Goal: Task Accomplishment & Management: Use online tool/utility

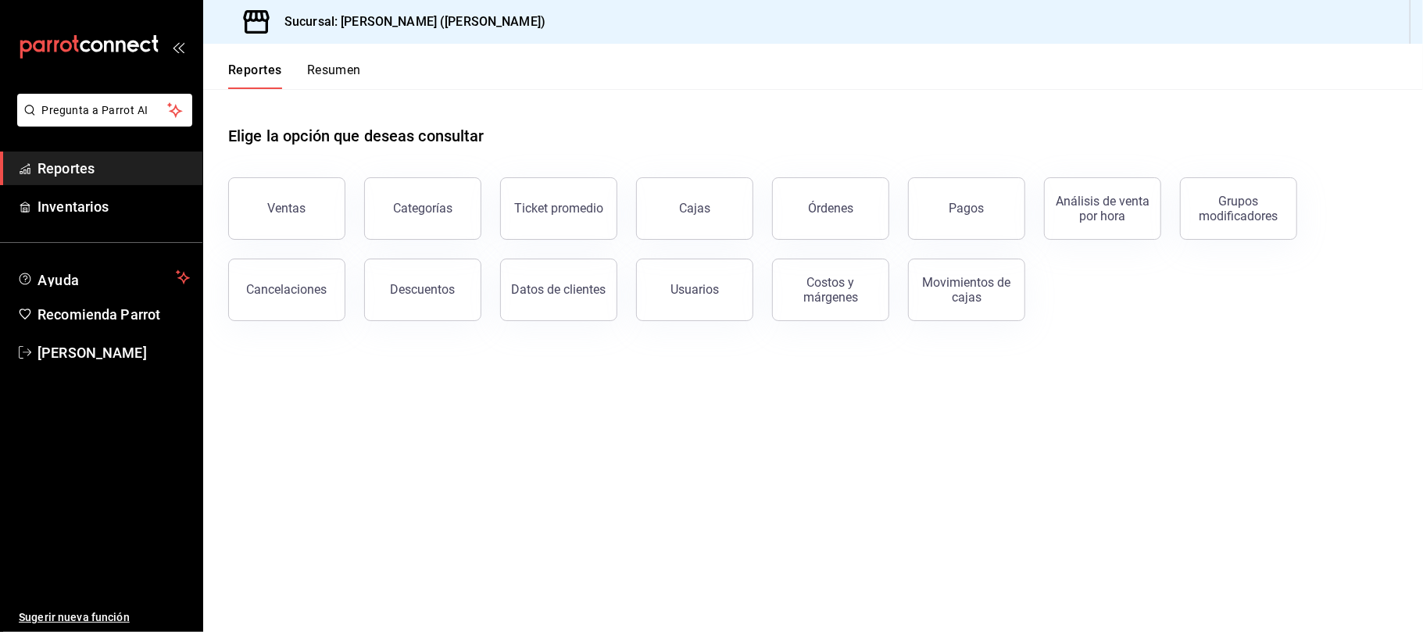
click at [332, 234] on button "Ventas" at bounding box center [286, 208] width 117 height 63
click at [320, 227] on html "Pregunta a Parrot AI Reportes Inventarios Ayuda Recomienda Parrot [PERSON_NAME]…" at bounding box center [711, 316] width 1423 height 632
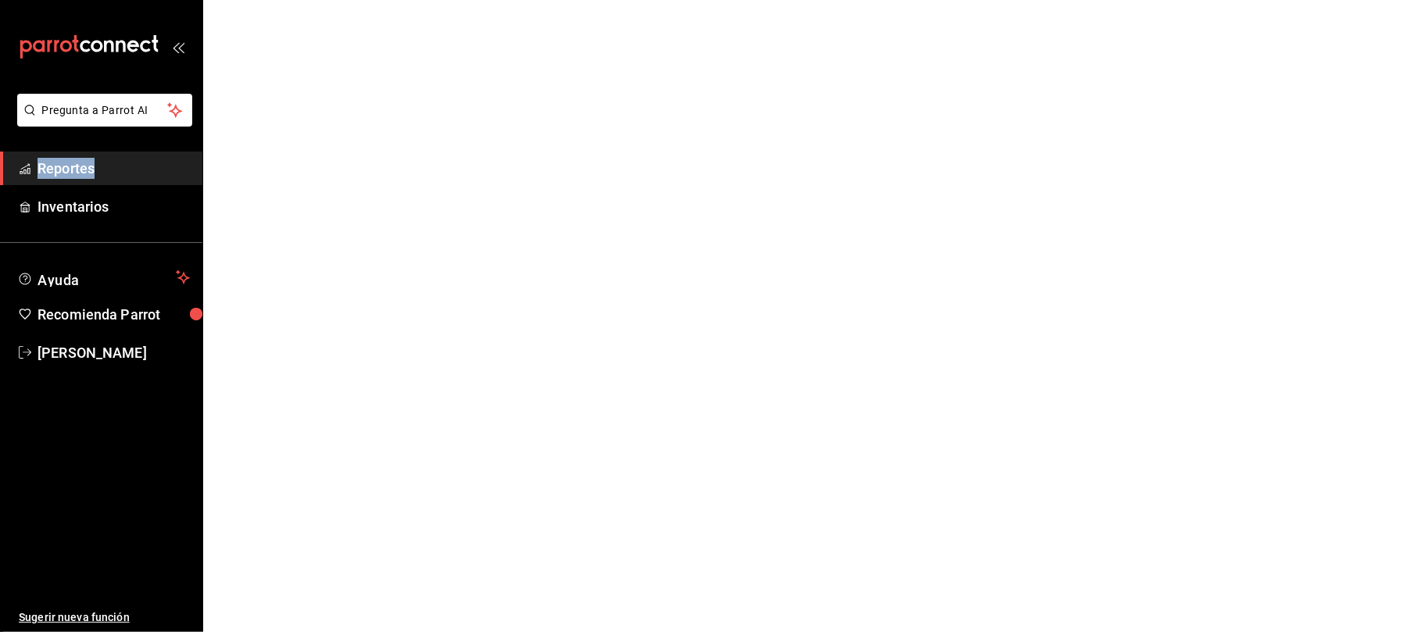
click at [320, 0] on html "Pregunta a Parrot AI Reportes Inventarios Ayuda Recomienda Parrot [PERSON_NAME]…" at bounding box center [711, 0] width 1423 height 0
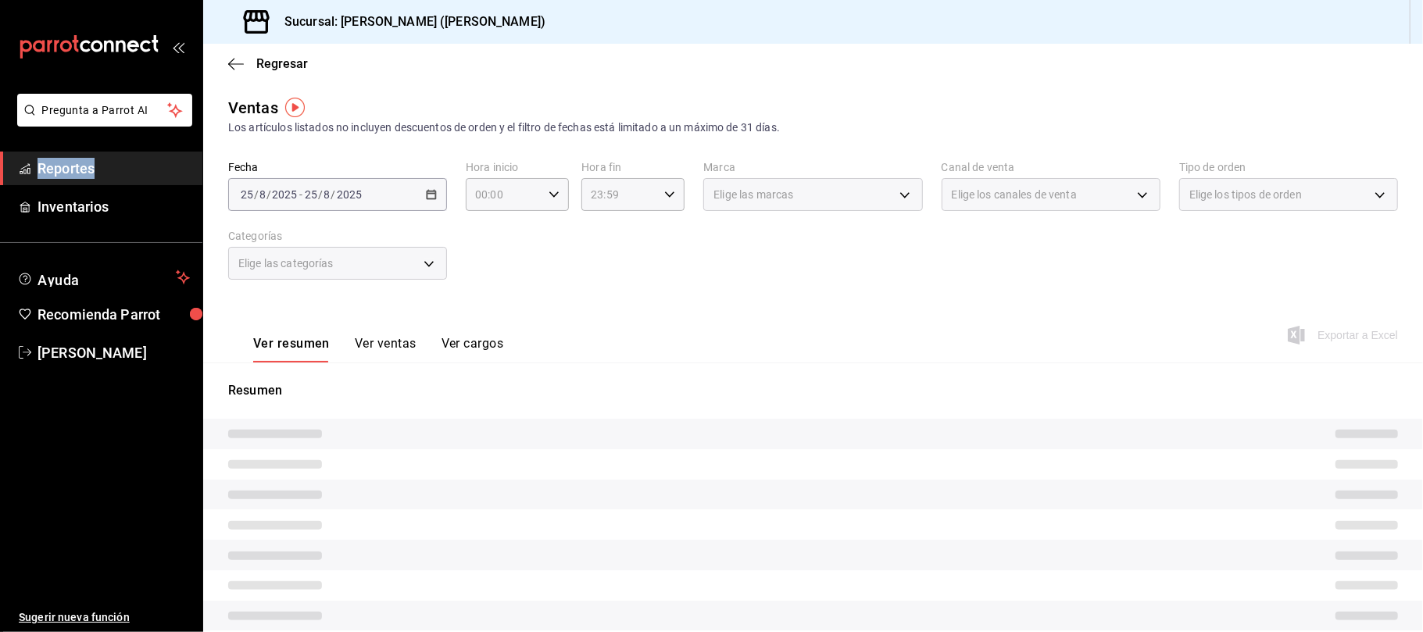
click at [1002, 191] on body "Pregunta a Parrot AI Reportes Inventarios Ayuda Recomienda Parrot [PERSON_NAME]…" at bounding box center [711, 316] width 1423 height 632
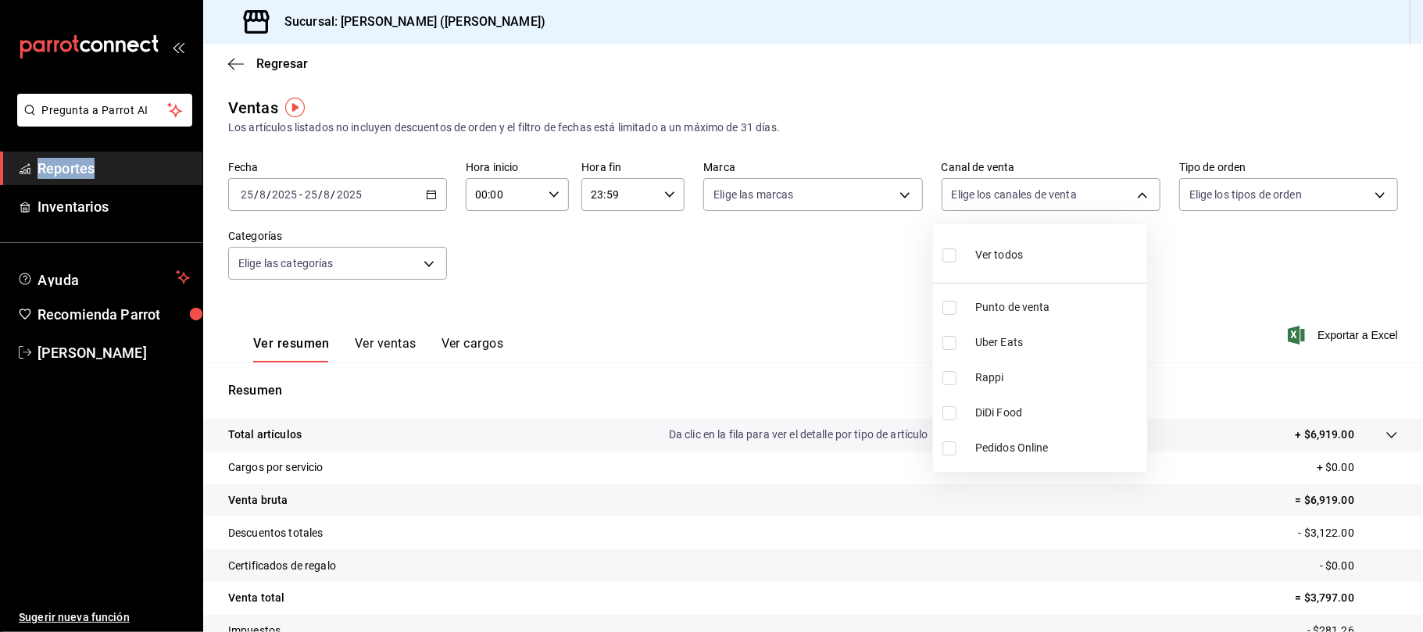
click at [1057, 341] on span "Uber Eats" at bounding box center [1058, 343] width 166 height 16
type input "UBER_EATS"
checkbox input "true"
click at [1055, 373] on span "Rappi" at bounding box center [1058, 378] width 166 height 16
type input "UBER_EATS,RAPPI"
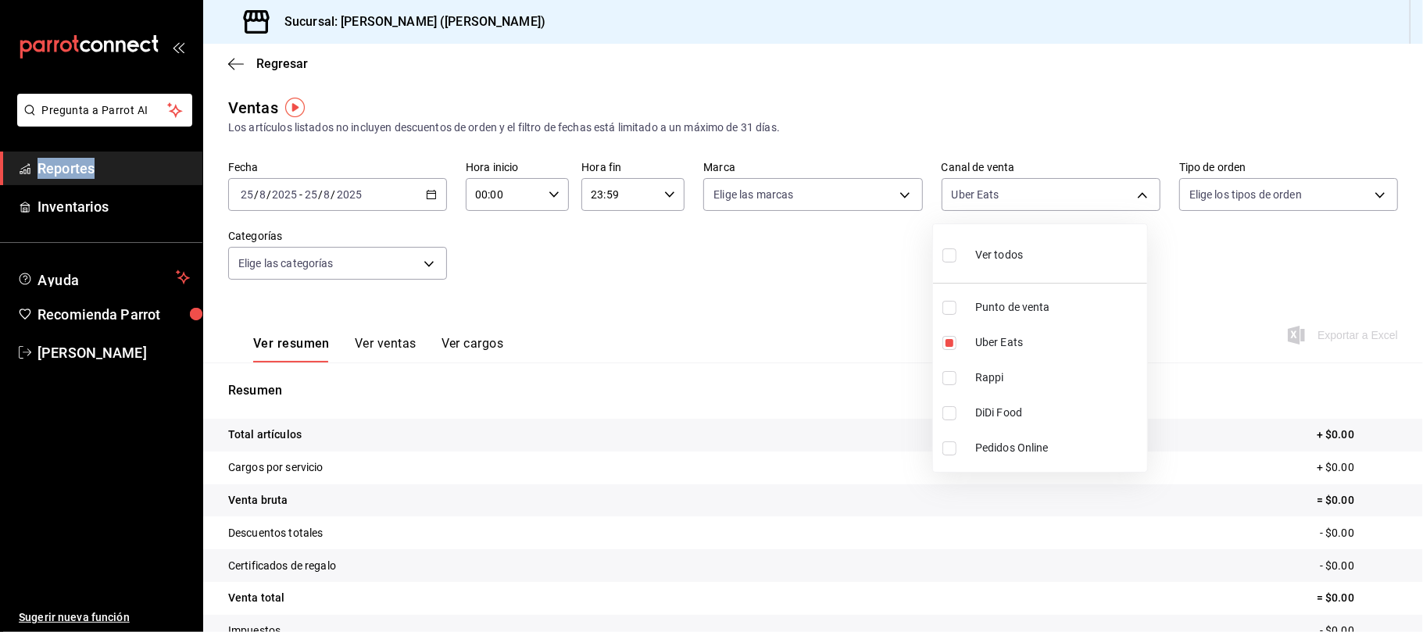
checkbox input "true"
click at [1043, 376] on span "Rappi" at bounding box center [1058, 378] width 166 height 16
type input "UBER_EATS"
checkbox input "false"
click at [1032, 420] on span "DiDi Food" at bounding box center [1058, 413] width 166 height 16
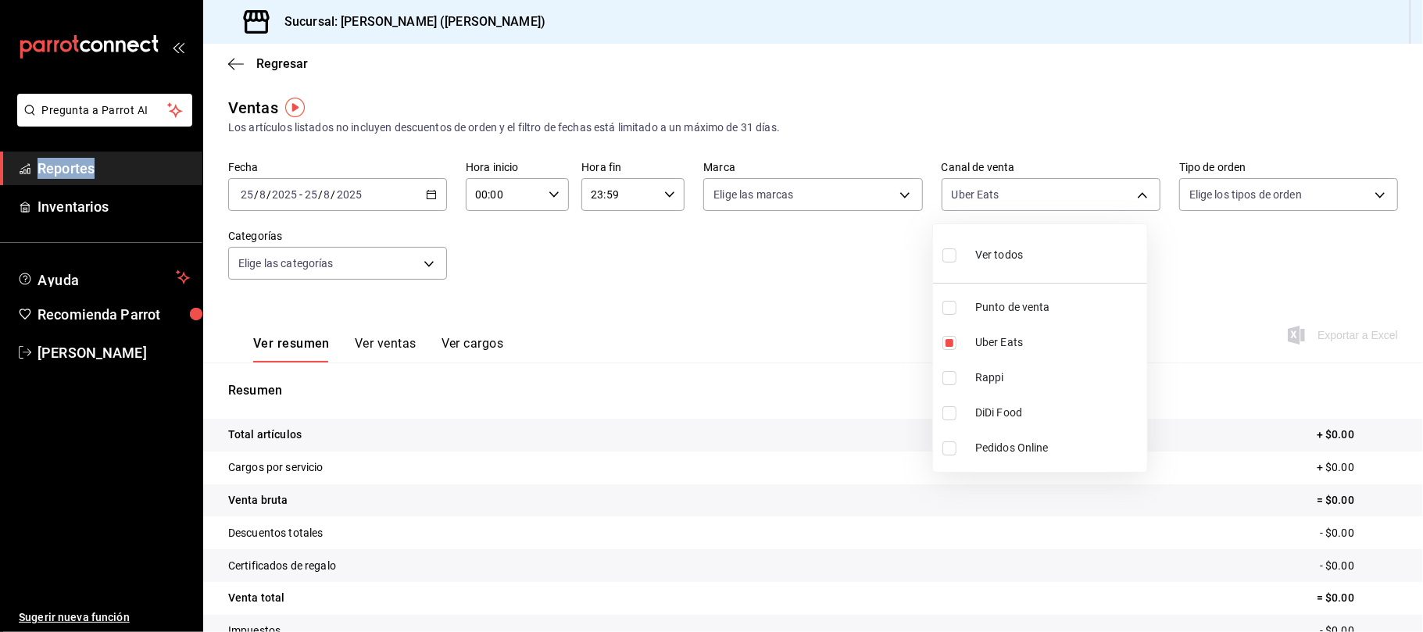
type input "UBER_EATS,DIDI_FOOD"
checkbox input "true"
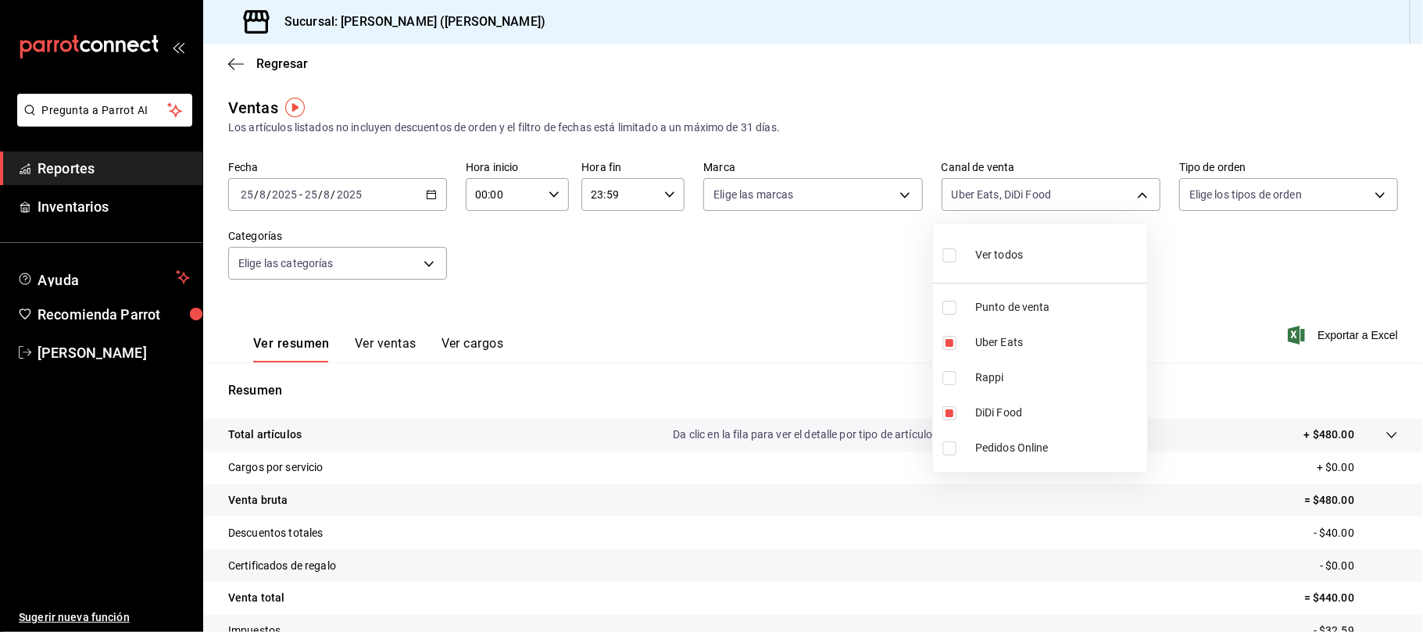
click at [653, 278] on div at bounding box center [711, 316] width 1423 height 632
click at [357, 351] on button "Ver ventas" at bounding box center [386, 349] width 62 height 27
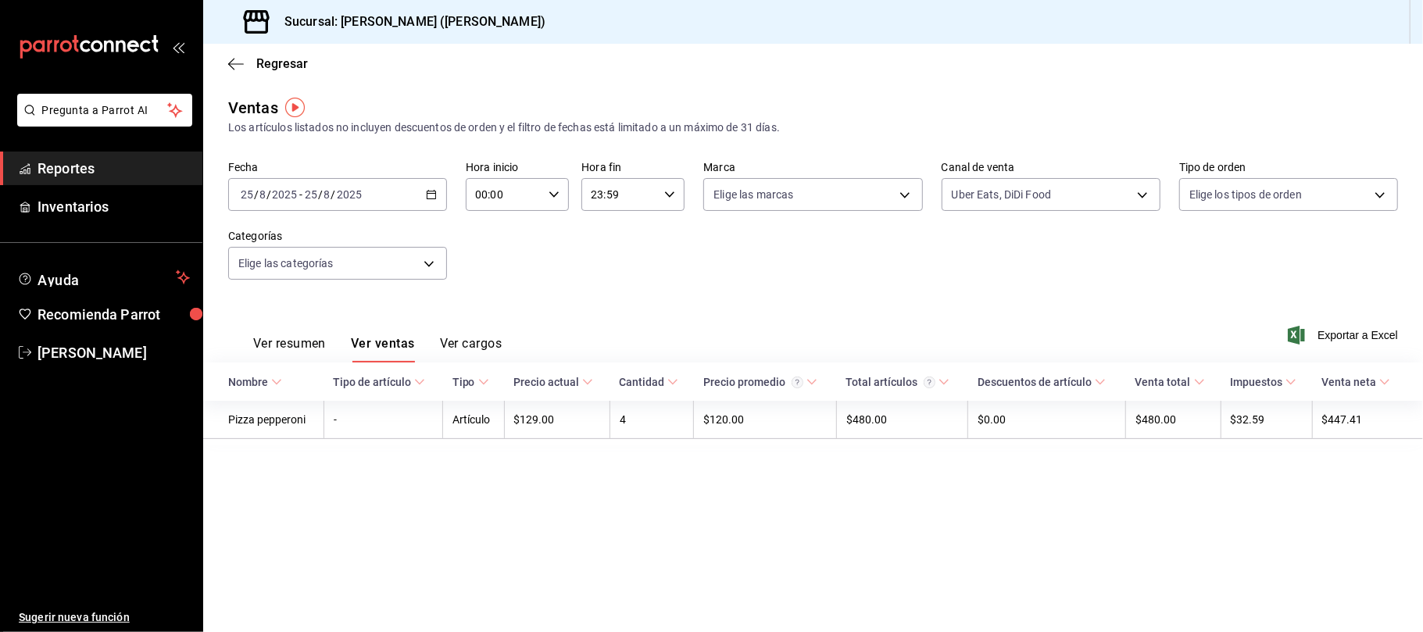
click at [292, 336] on button "Ver resumen" at bounding box center [289, 349] width 73 height 27
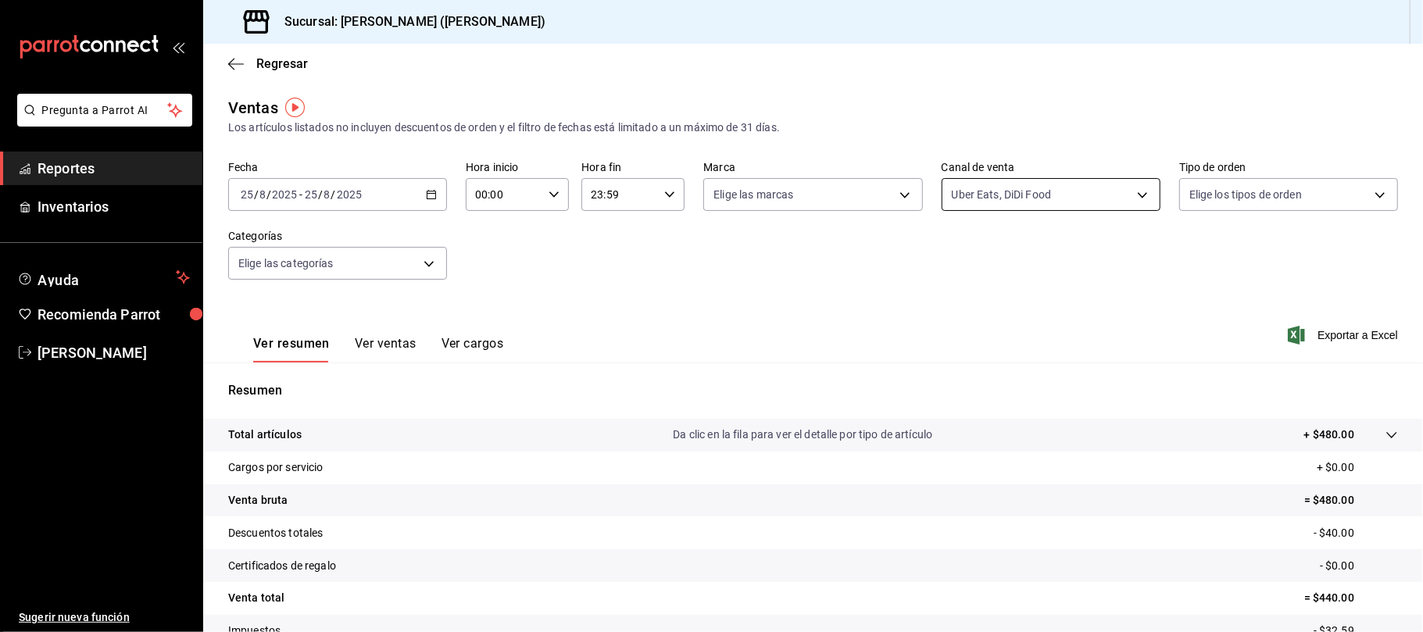
click at [955, 198] on body "Pregunta a Parrot AI Reportes Inventarios Ayuda Recomienda Parrot [PERSON_NAME]…" at bounding box center [711, 316] width 1423 height 632
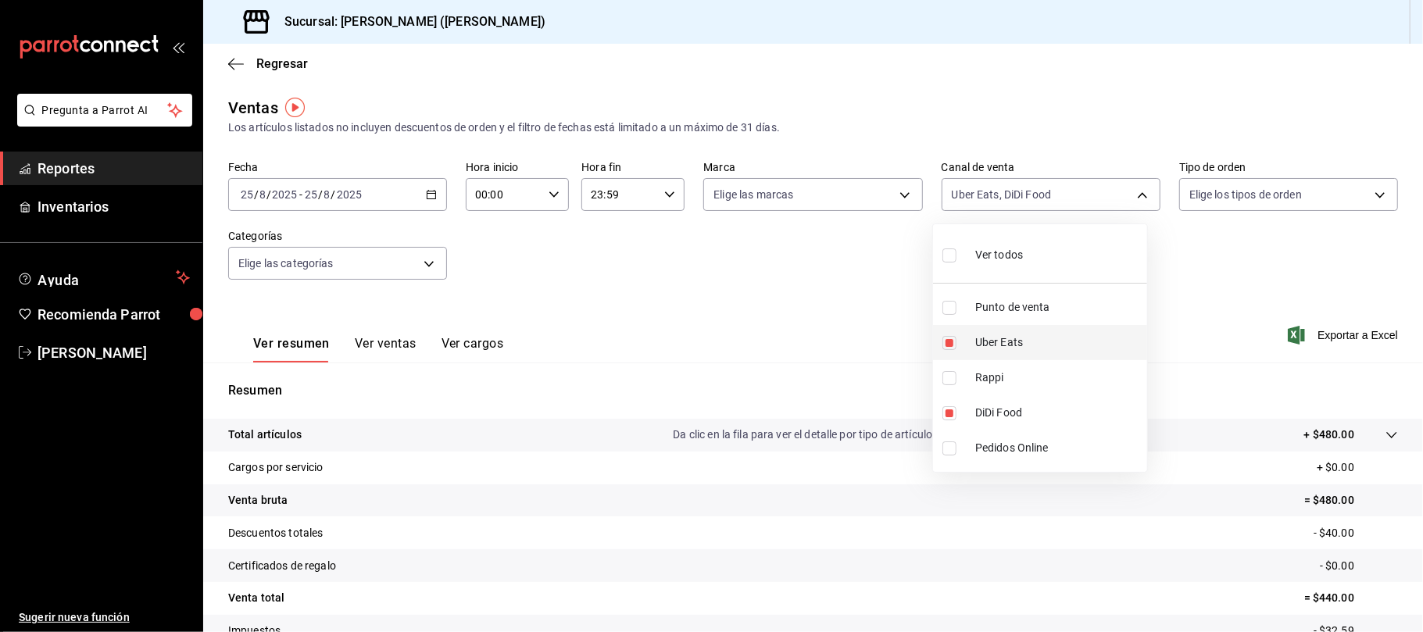
click at [986, 351] on span "Uber Eats" at bounding box center [1058, 343] width 166 height 16
type input "DIDI_FOOD"
checkbox input "false"
click at [986, 425] on li "DiDi Food" at bounding box center [1040, 412] width 214 height 35
checkbox input "false"
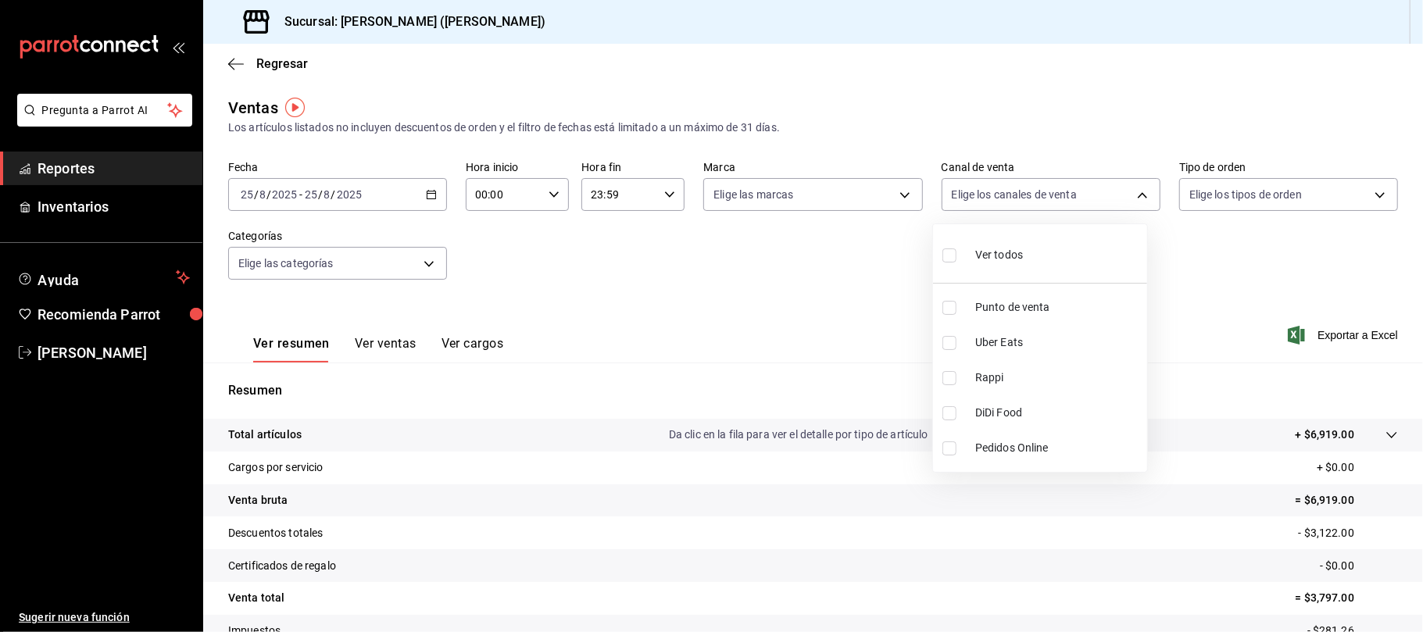
click at [1039, 303] on span "Punto de venta" at bounding box center [1058, 307] width 166 height 16
type input "PARROT"
checkbox input "true"
click at [696, 264] on div at bounding box center [711, 316] width 1423 height 632
click at [405, 345] on button "Ver ventas" at bounding box center [386, 349] width 62 height 27
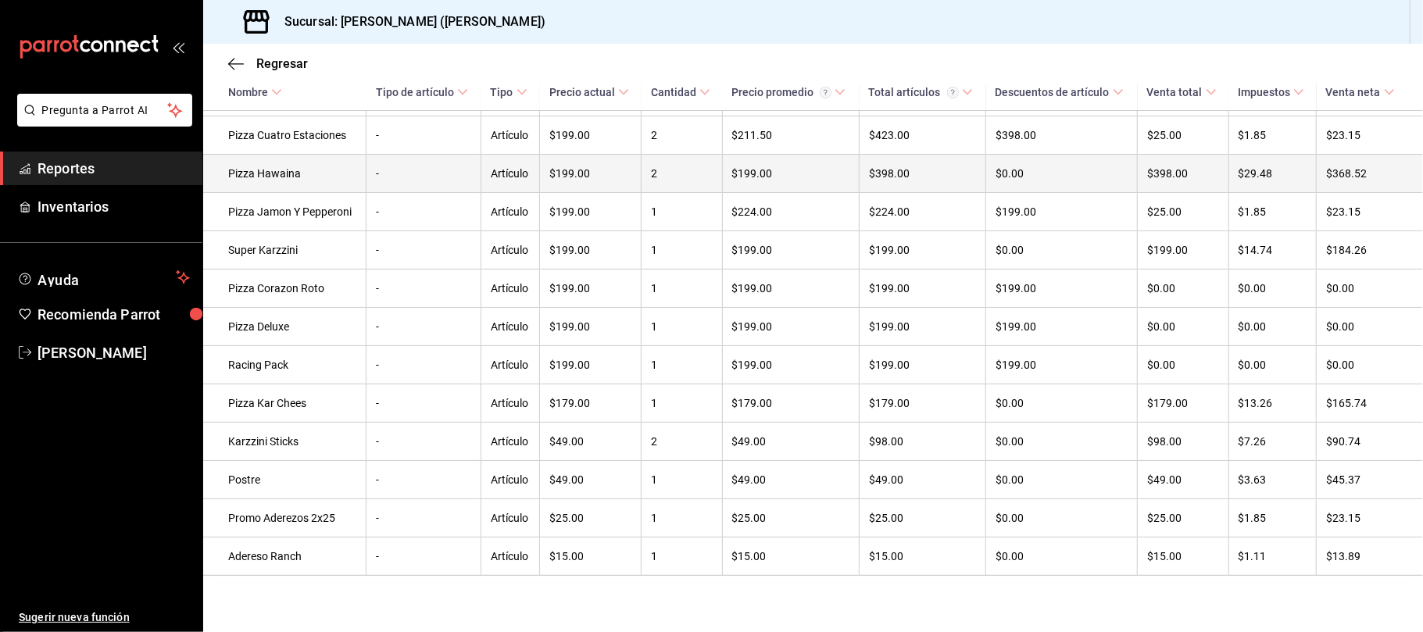
scroll to position [408, 0]
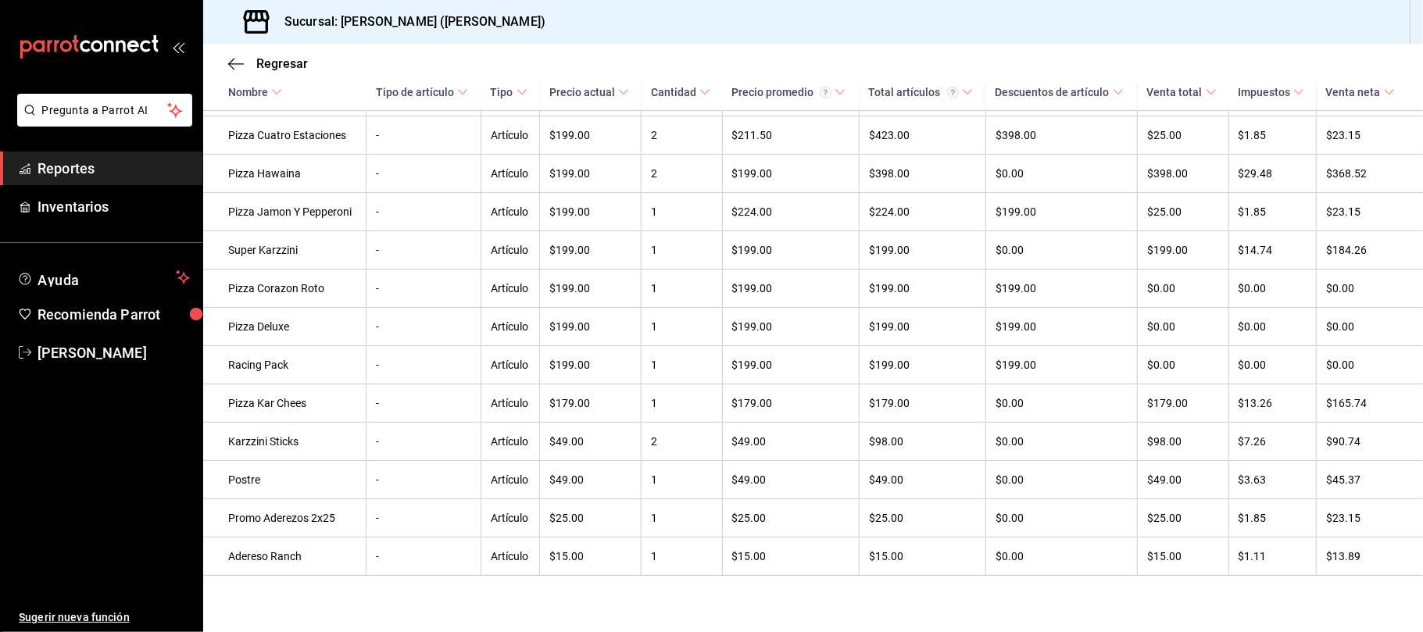
click at [274, 73] on div "Regresar" at bounding box center [813, 64] width 1220 height 40
click at [273, 63] on span "Regresar" at bounding box center [282, 63] width 52 height 15
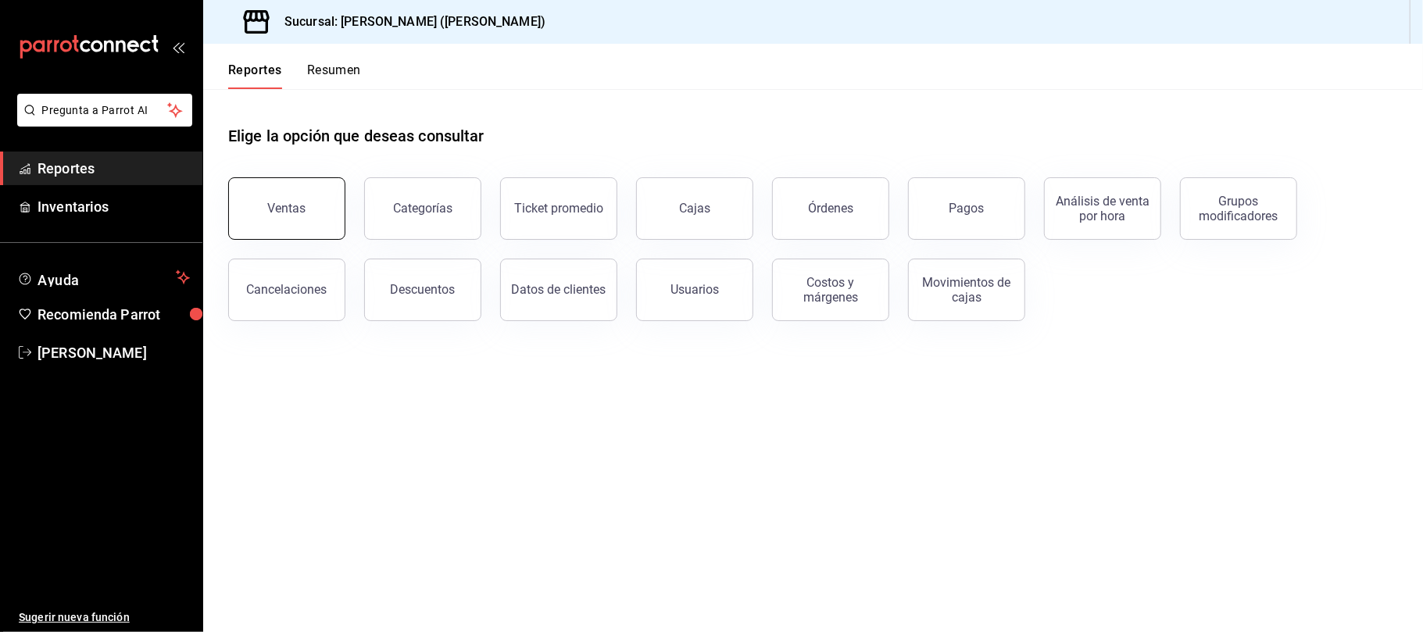
click at [325, 232] on button "Ventas" at bounding box center [286, 208] width 117 height 63
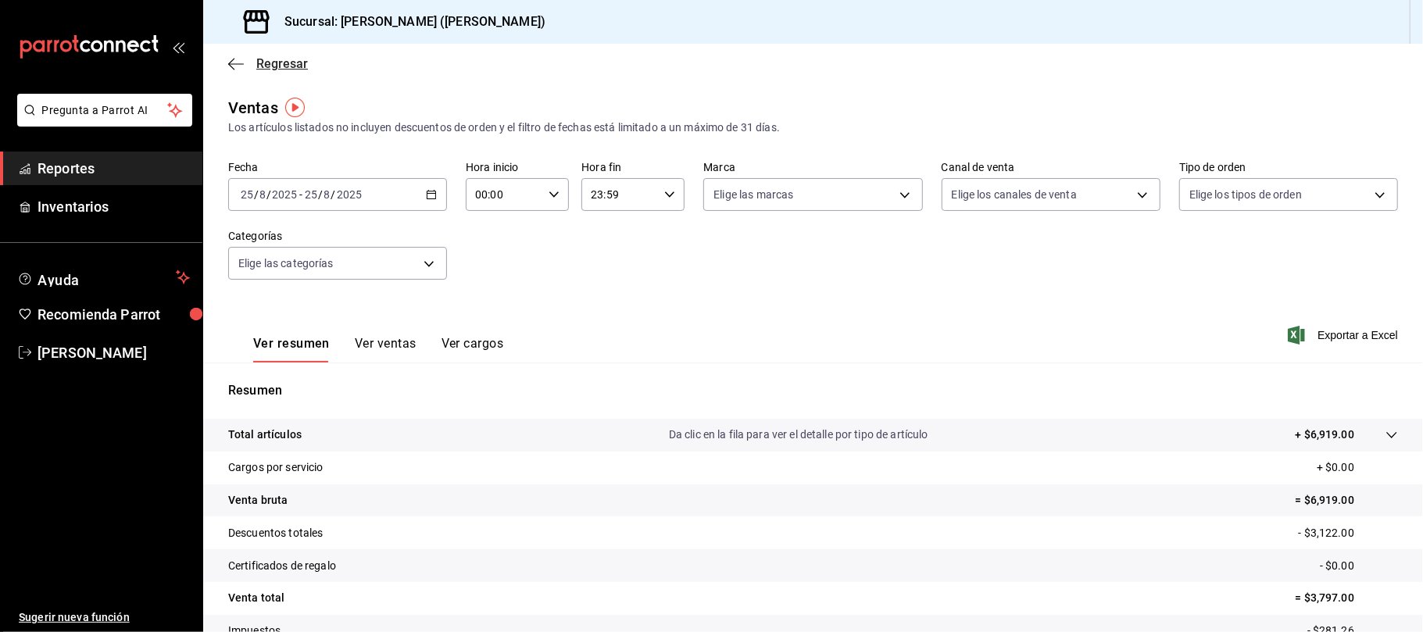
click at [286, 57] on span "Regresar" at bounding box center [282, 63] width 52 height 15
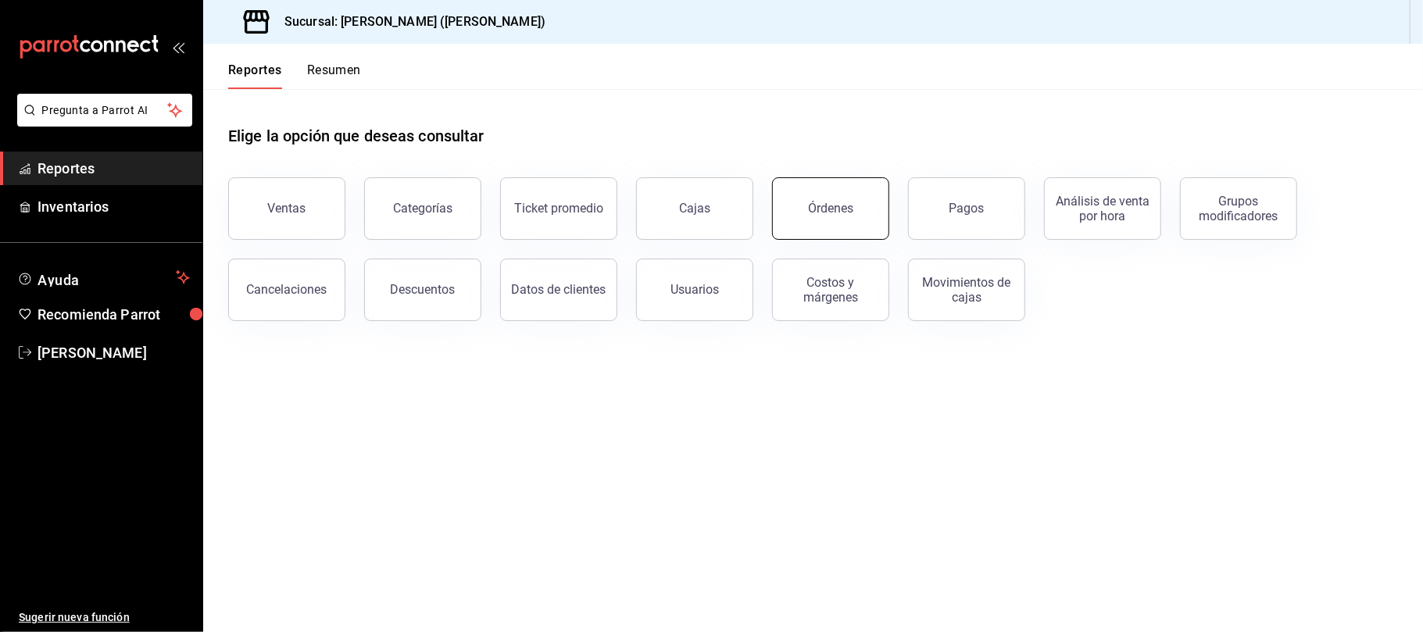
click at [800, 229] on button "Órdenes" at bounding box center [830, 208] width 117 height 63
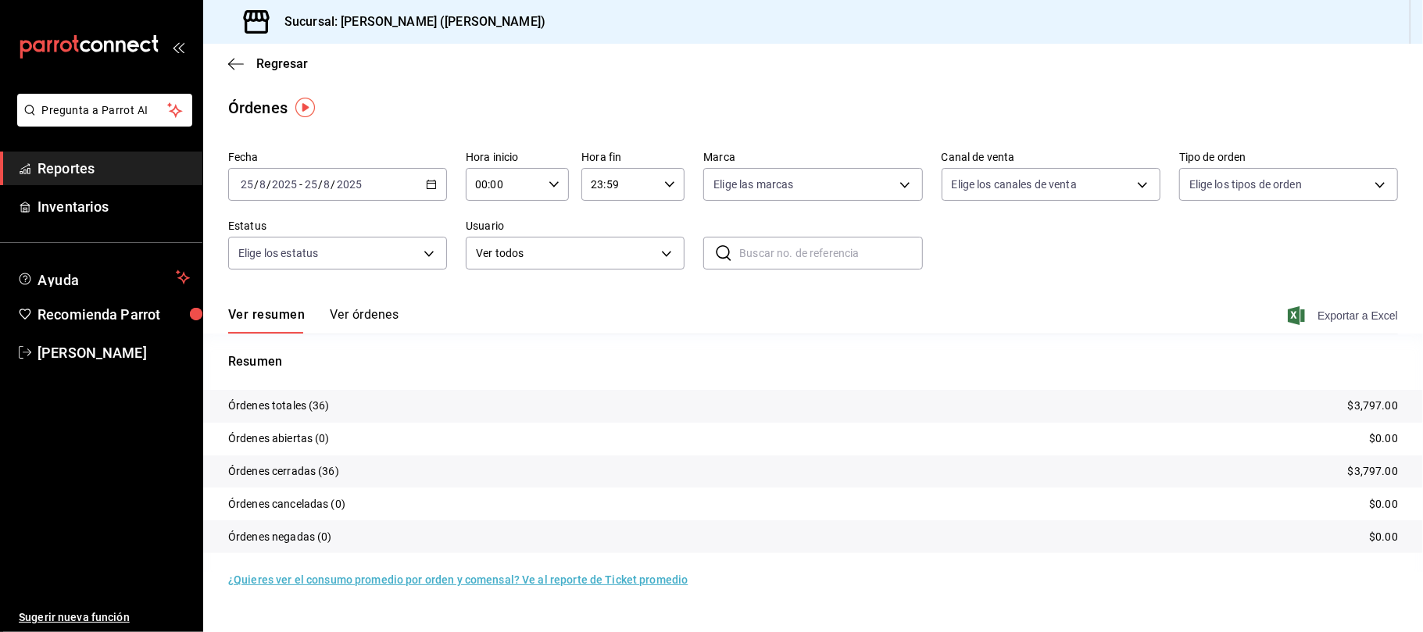
click at [1355, 316] on span "Exportar a Excel" at bounding box center [1344, 315] width 107 height 19
click at [276, 70] on span "Regresar" at bounding box center [282, 63] width 52 height 15
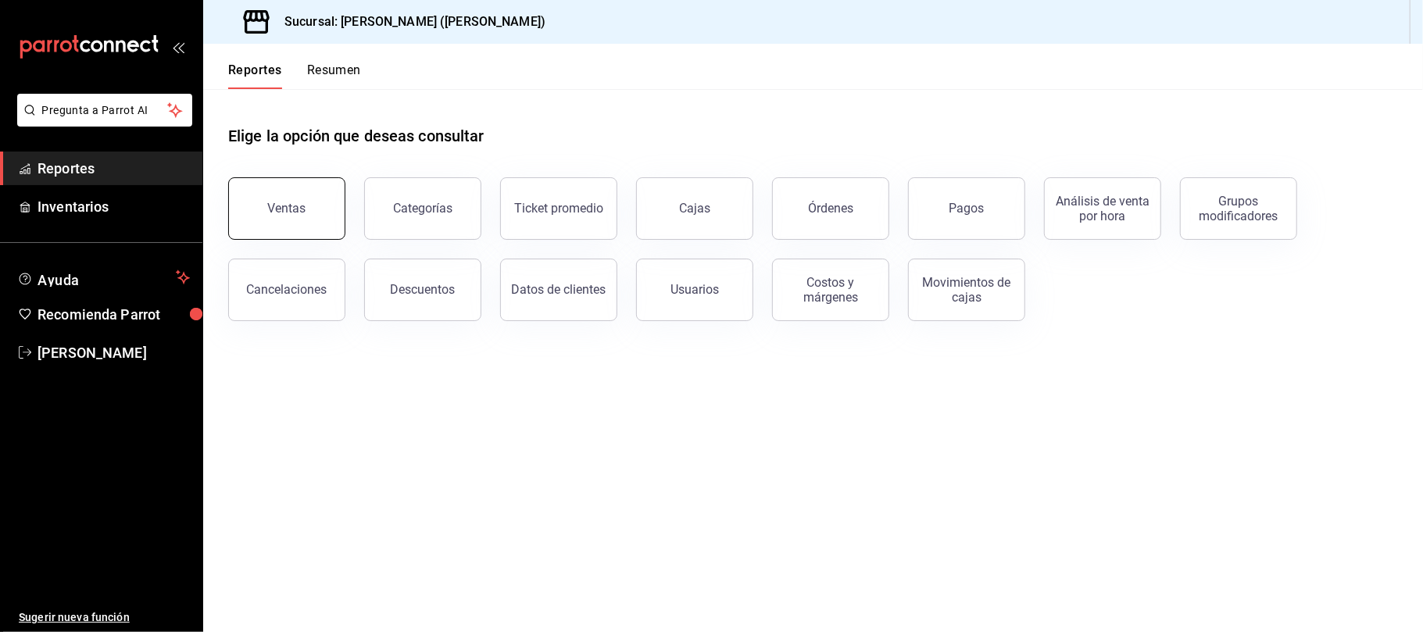
click at [305, 197] on button "Ventas" at bounding box center [286, 208] width 117 height 63
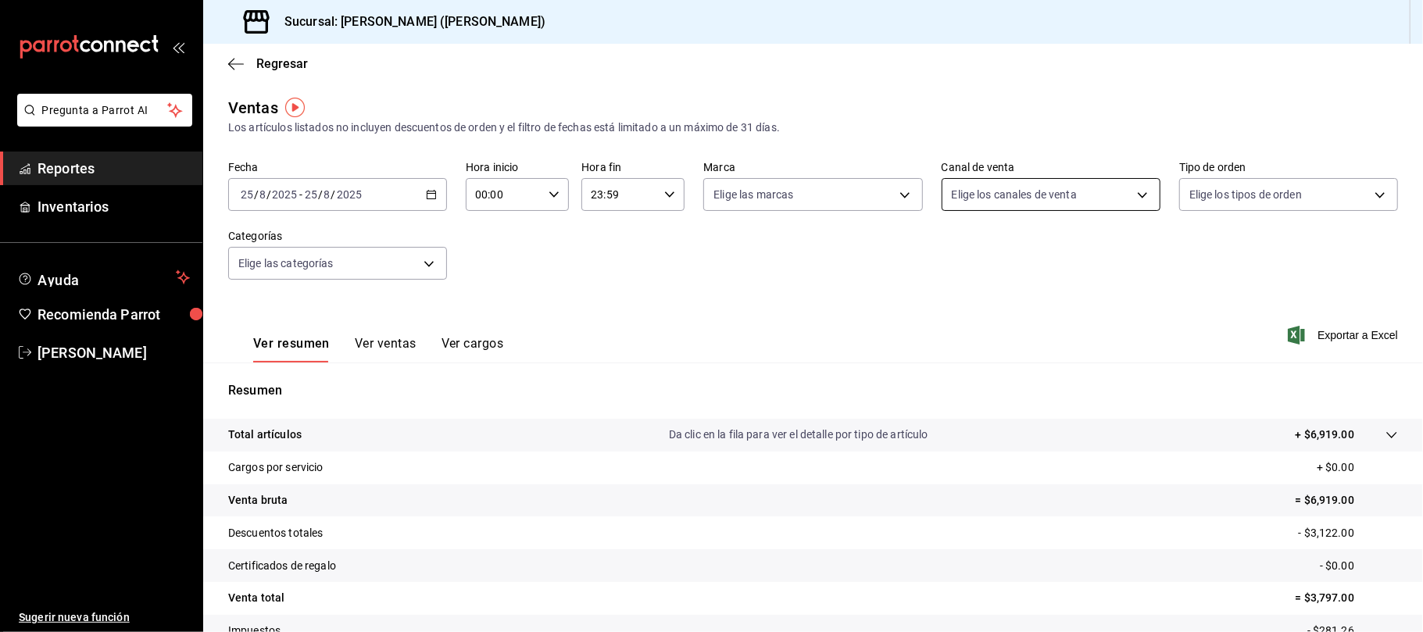
click at [1027, 191] on body "Pregunta a Parrot AI Reportes Inventarios Ayuda Recomienda Parrot [PERSON_NAME]…" at bounding box center [711, 316] width 1423 height 632
click at [1033, 319] on li "Punto de venta" at bounding box center [1040, 307] width 214 height 35
type input "PARROT"
checkbox input "true"
click at [699, 301] on div at bounding box center [711, 316] width 1423 height 632
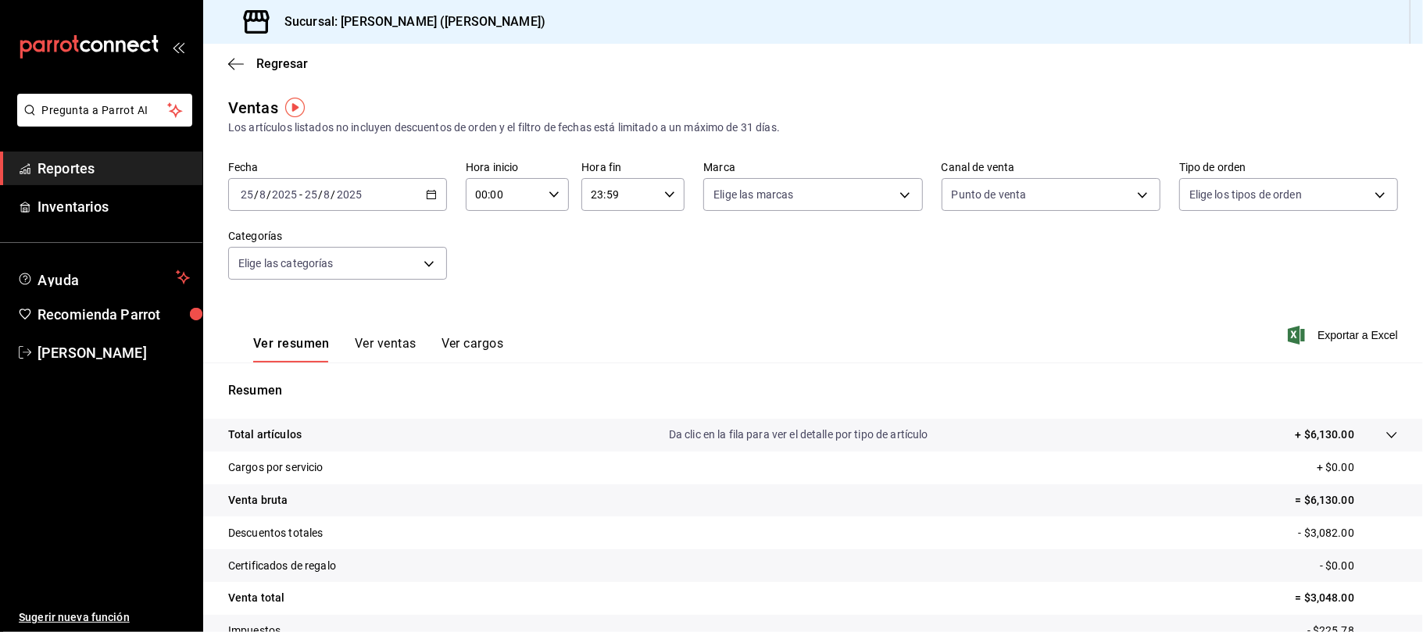
click at [386, 349] on button "Ver ventas" at bounding box center [386, 349] width 62 height 27
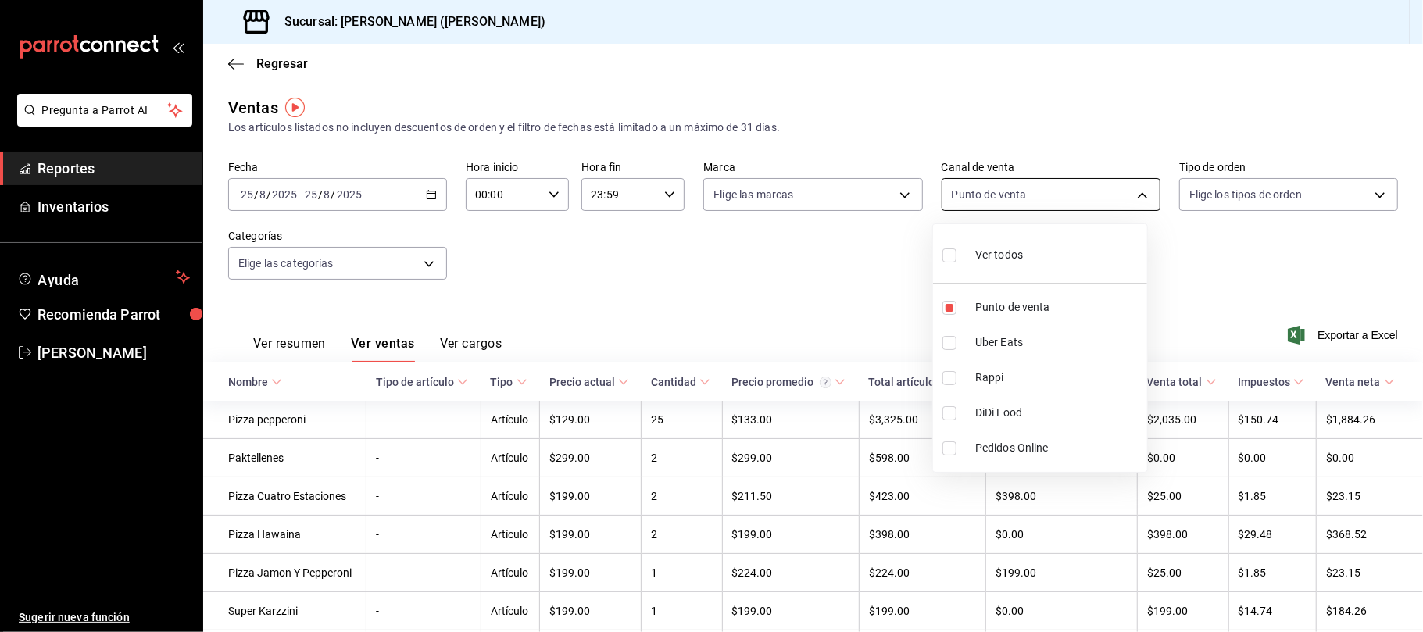
click at [1108, 182] on body "Pregunta a Parrot AI Reportes Inventarios Ayuda Recomienda Parrot [PERSON_NAME]…" at bounding box center [711, 316] width 1423 height 632
click at [1066, 307] on span "Punto de venta" at bounding box center [1058, 307] width 166 height 16
checkbox input "false"
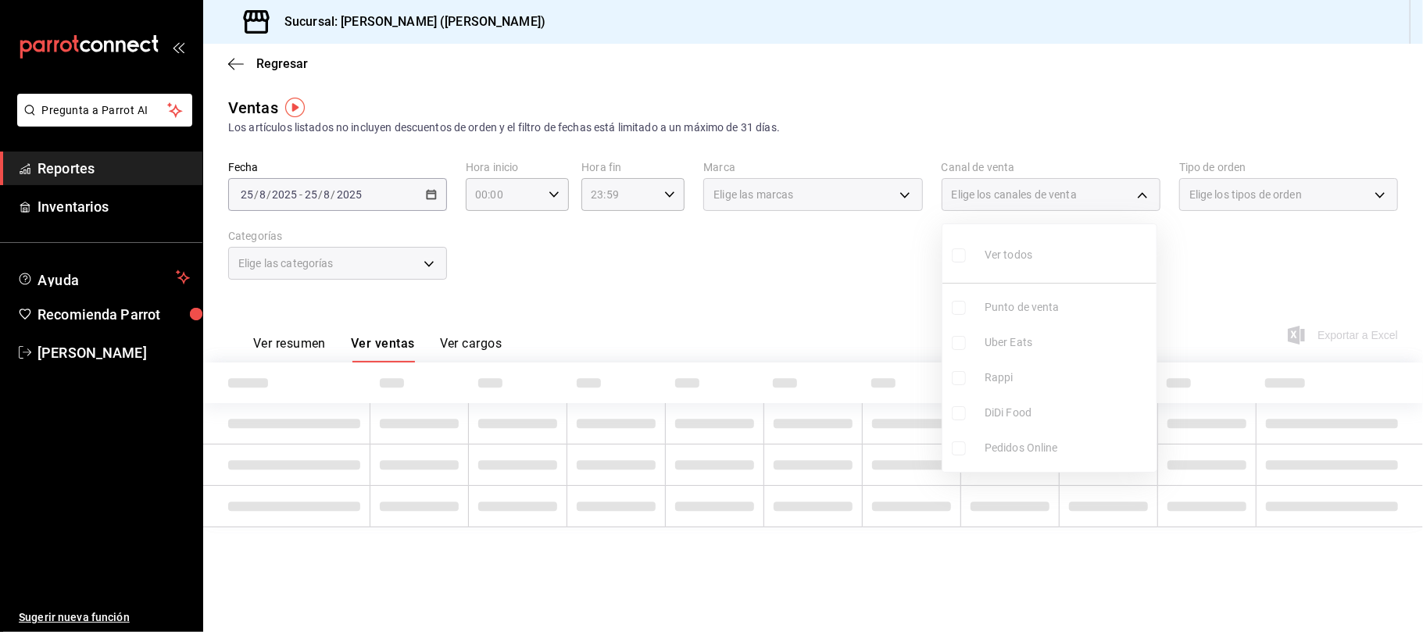
click at [1050, 345] on ul "Ver todos Punto de venta Uber Eats Rappi DiDi Food Pedidos Online" at bounding box center [1050, 348] width 214 height 248
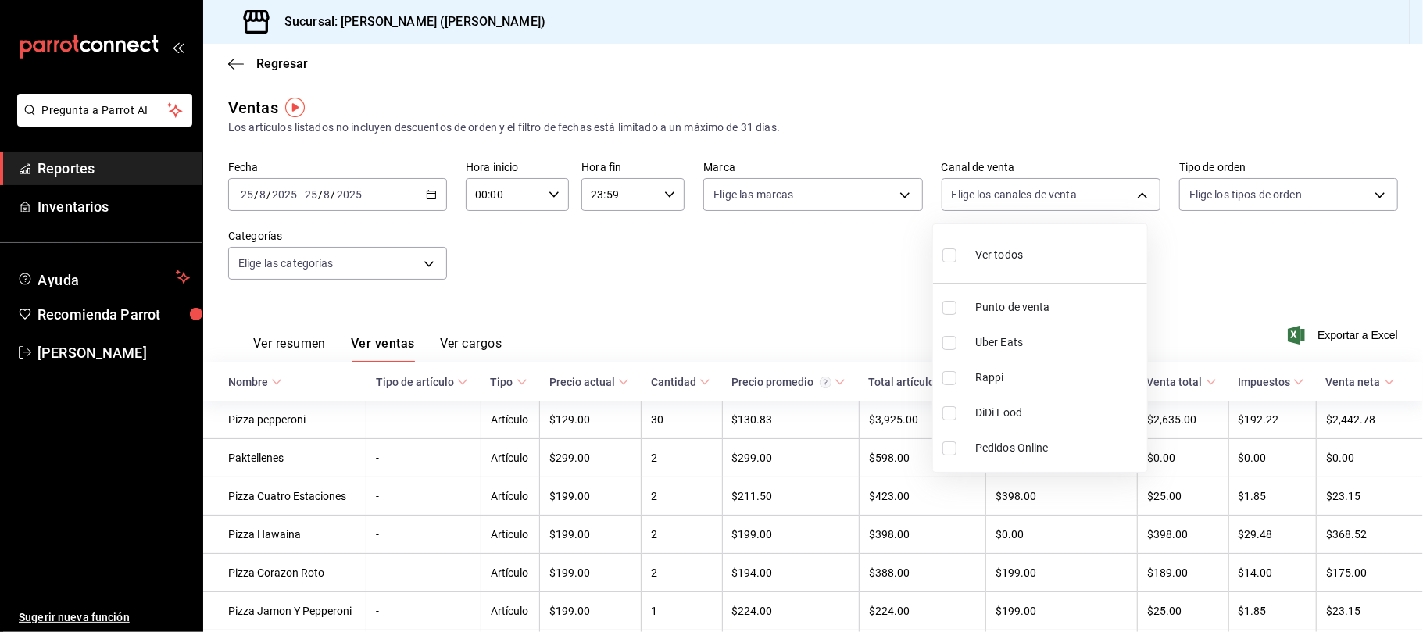
click at [1048, 342] on span "Uber Eats" at bounding box center [1058, 343] width 166 height 16
type input "UBER_EATS"
checkbox input "true"
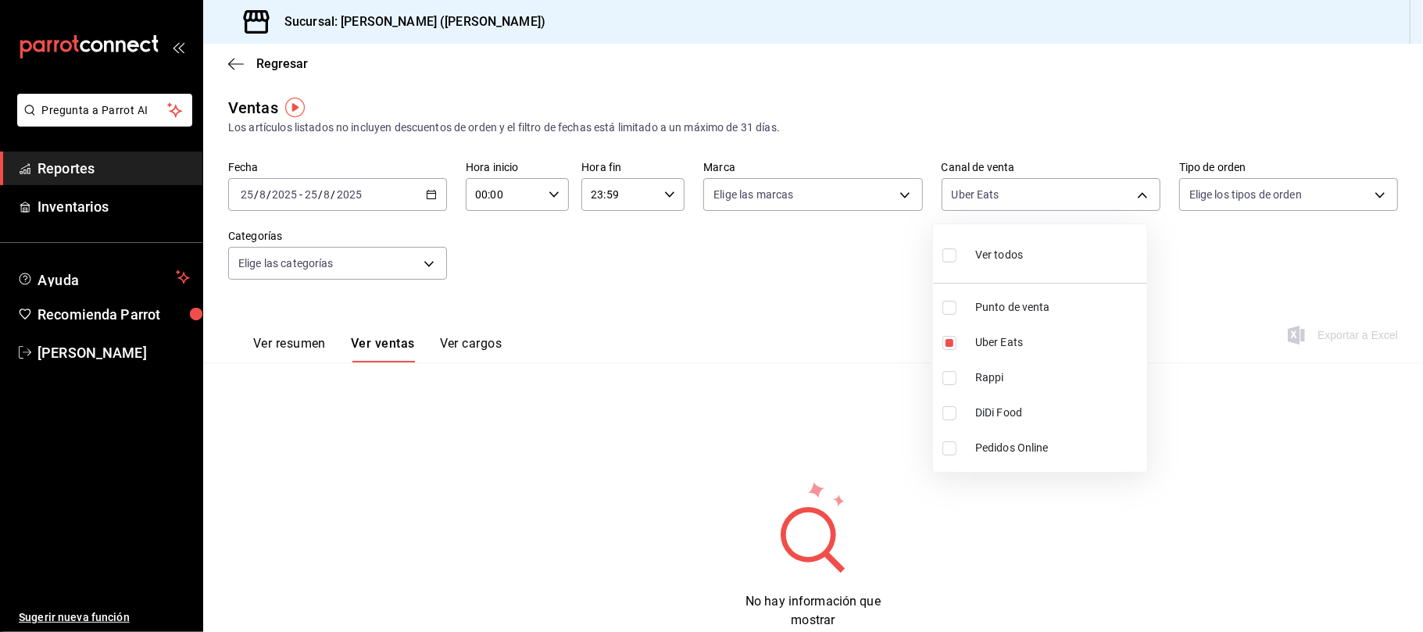
click at [1029, 388] on li "Rappi" at bounding box center [1040, 377] width 214 height 35
type input "UBER_EATS,RAPPI"
checkbox input "true"
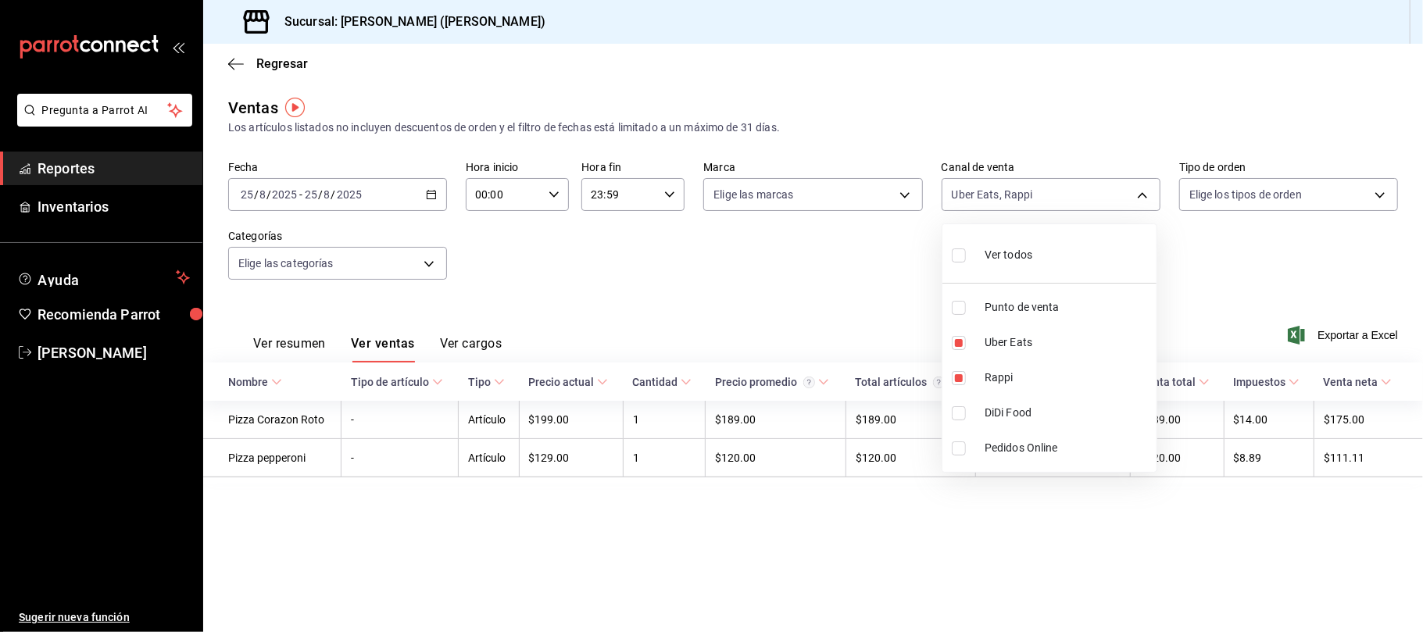
click at [1022, 411] on span "DiDi Food" at bounding box center [1068, 413] width 166 height 16
type input "UBER_EATS,RAPPI,DIDI_FOOD"
checkbox input "true"
click at [739, 263] on div at bounding box center [711, 316] width 1423 height 632
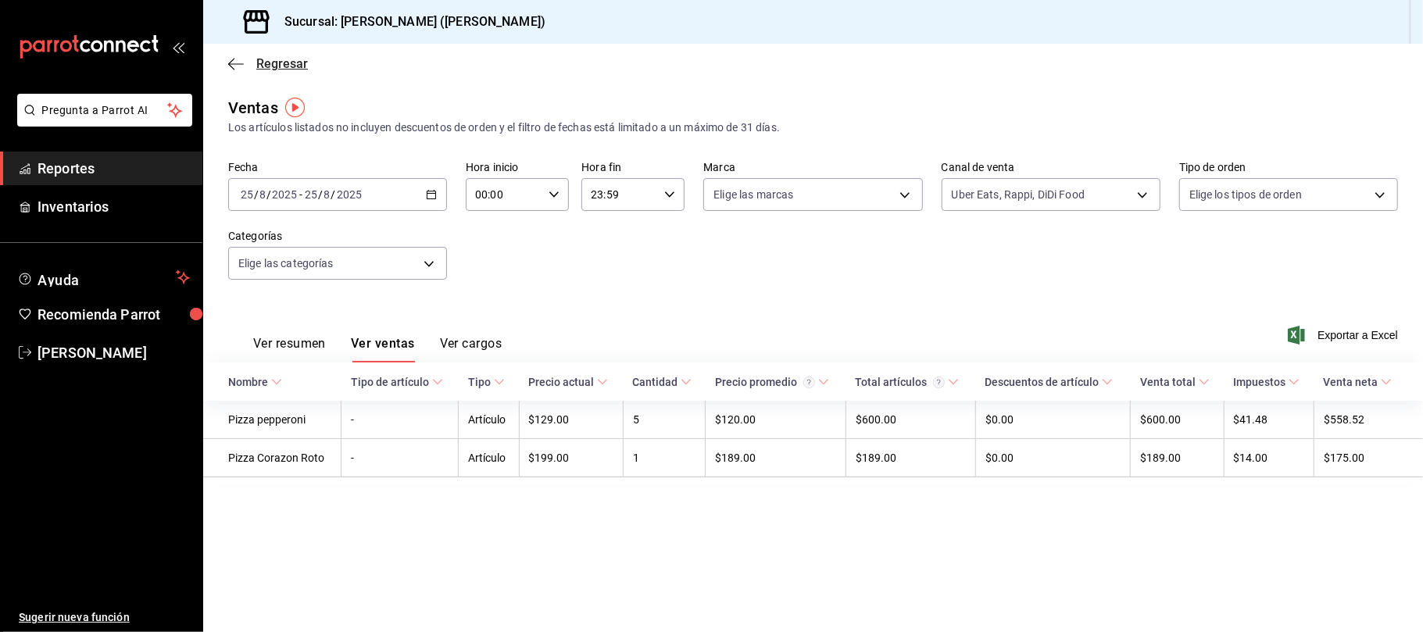
click at [263, 66] on span "Regresar" at bounding box center [282, 63] width 52 height 15
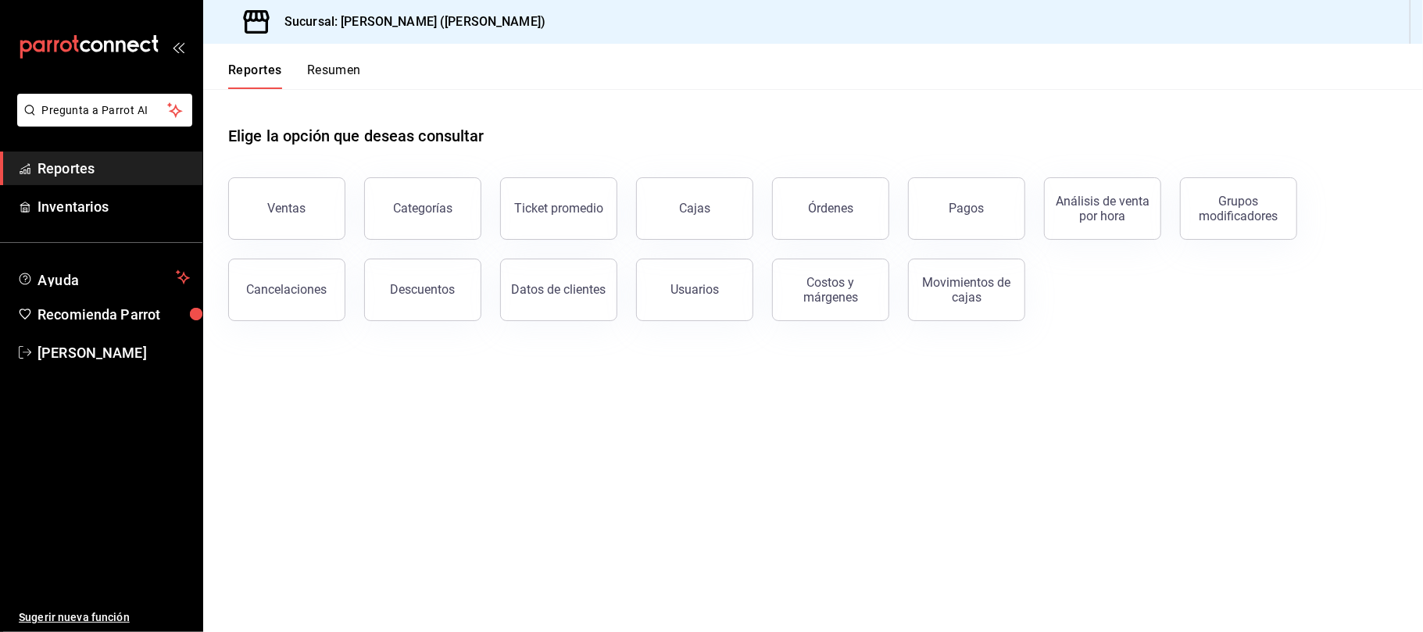
click at [219, 254] on div "Cancelaciones" at bounding box center [277, 280] width 136 height 81
click at [274, 206] on div "Ventas" at bounding box center [287, 208] width 38 height 15
click at [439, 331] on div "Elige la opción que deseas consultar Ventas Categorías Ticket promedio Cajas Ór…" at bounding box center [813, 217] width 1220 height 257
click at [432, 311] on button "Descuentos" at bounding box center [422, 290] width 117 height 63
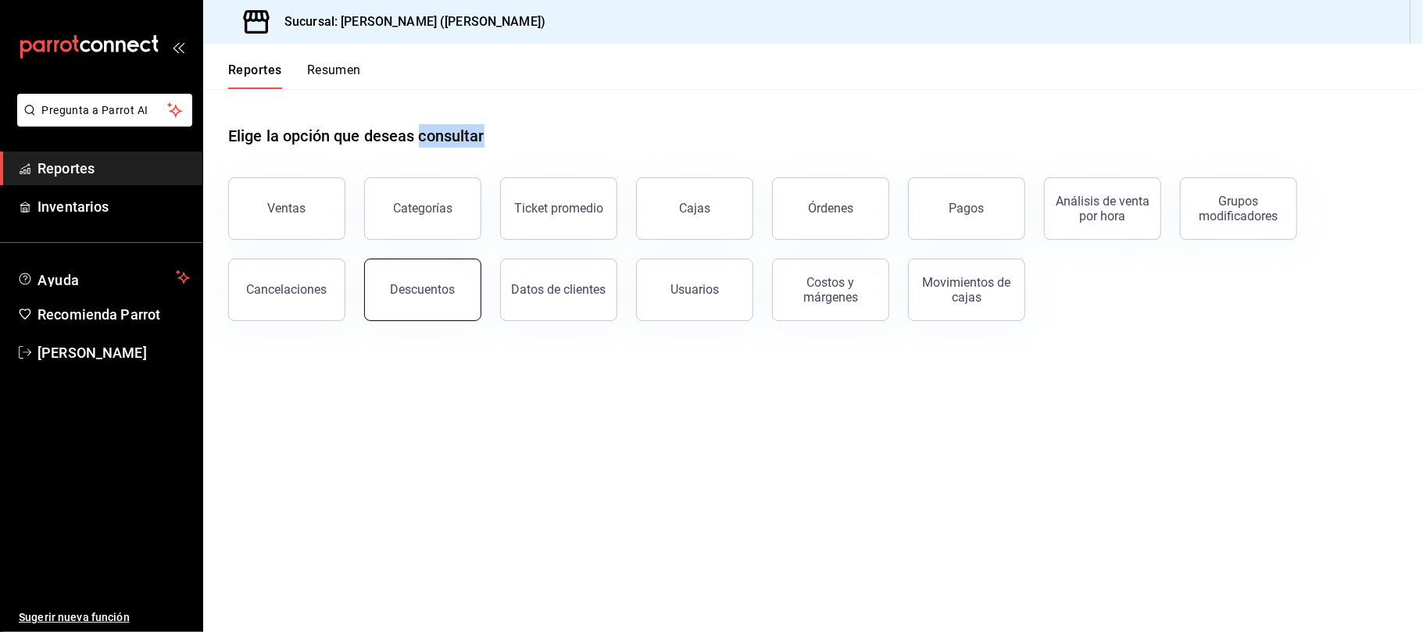
click at [432, 311] on html "Pregunta a Parrot AI Reportes Inventarios Ayuda Recomienda Parrot [PERSON_NAME]…" at bounding box center [711, 316] width 1423 height 632
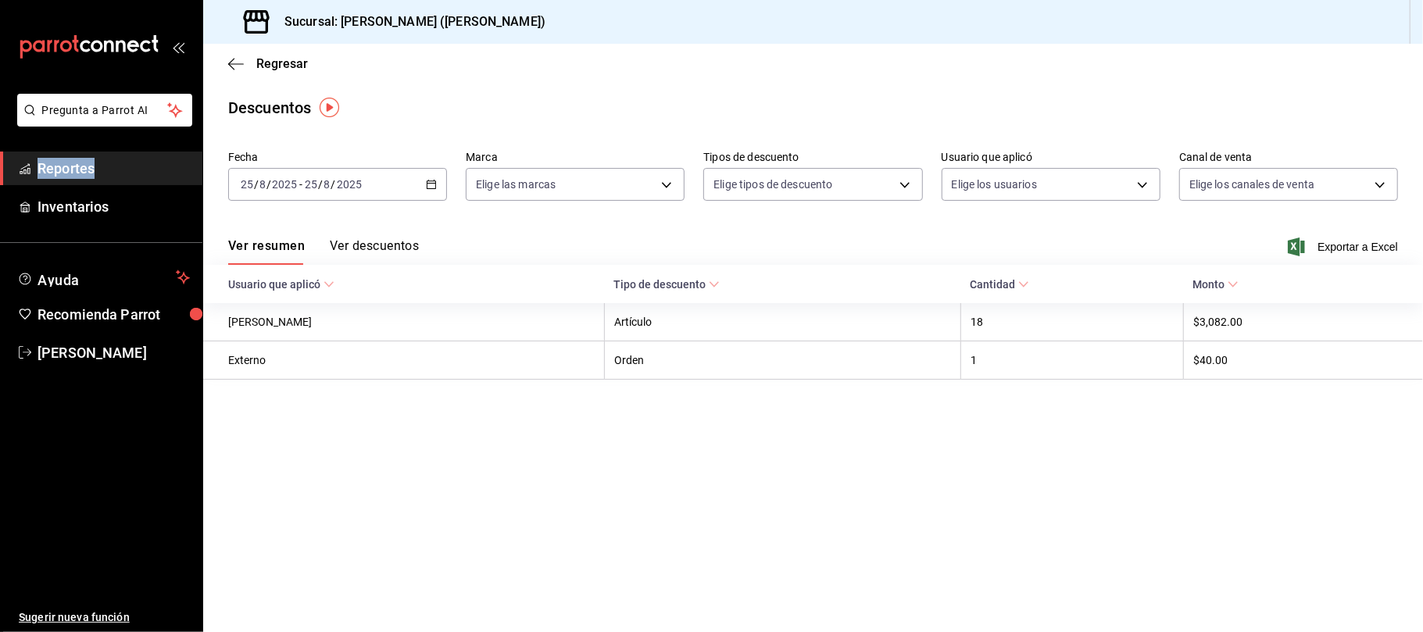
click at [1379, 244] on span "Exportar a Excel" at bounding box center [1344, 247] width 107 height 19
